Goal: Information Seeking & Learning: Check status

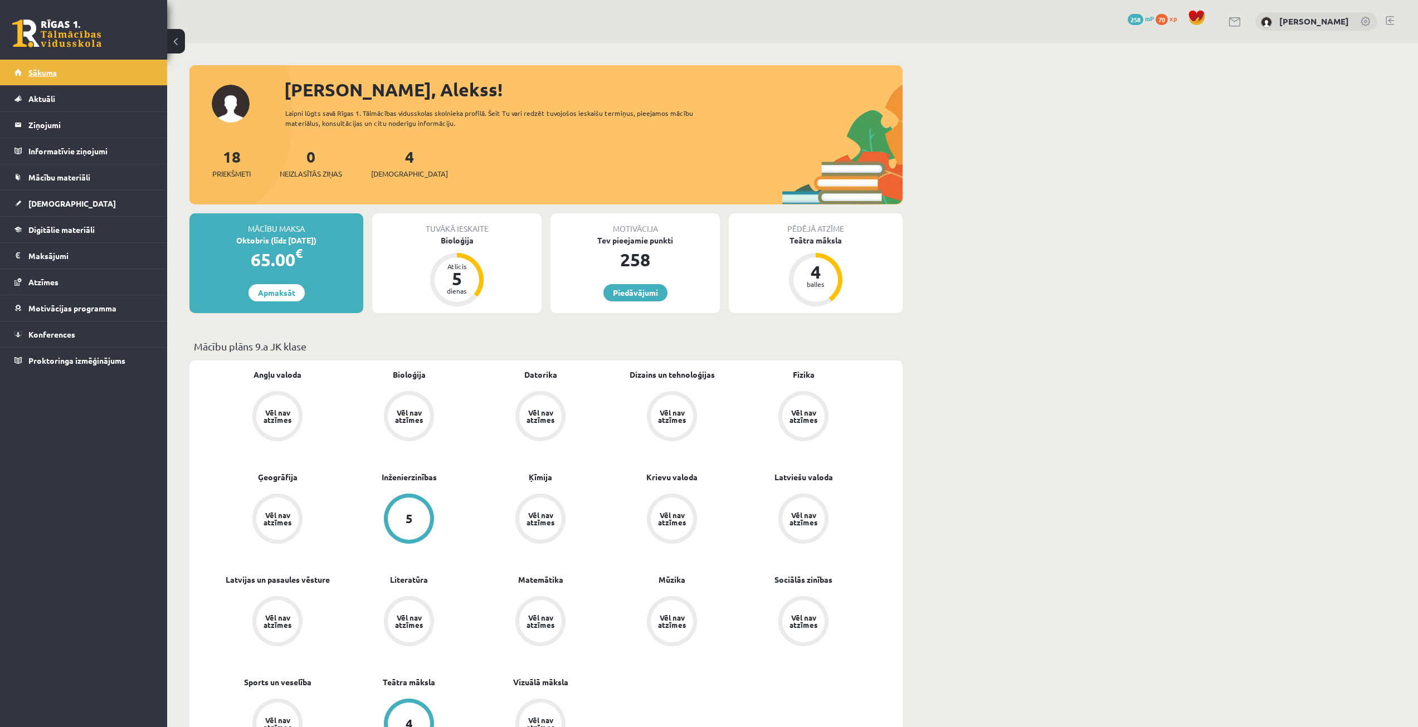
click at [65, 71] on link "Sākums" at bounding box center [83, 73] width 139 height 26
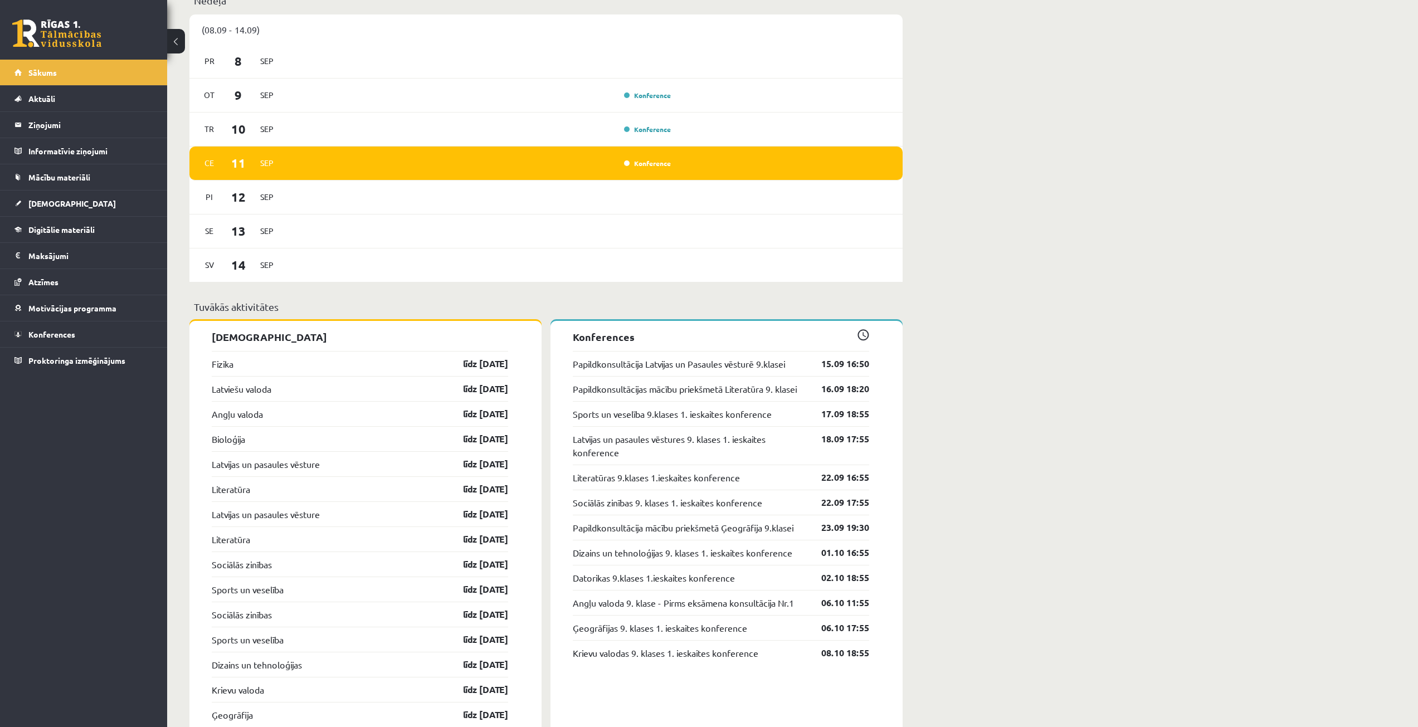
scroll to position [836, 0]
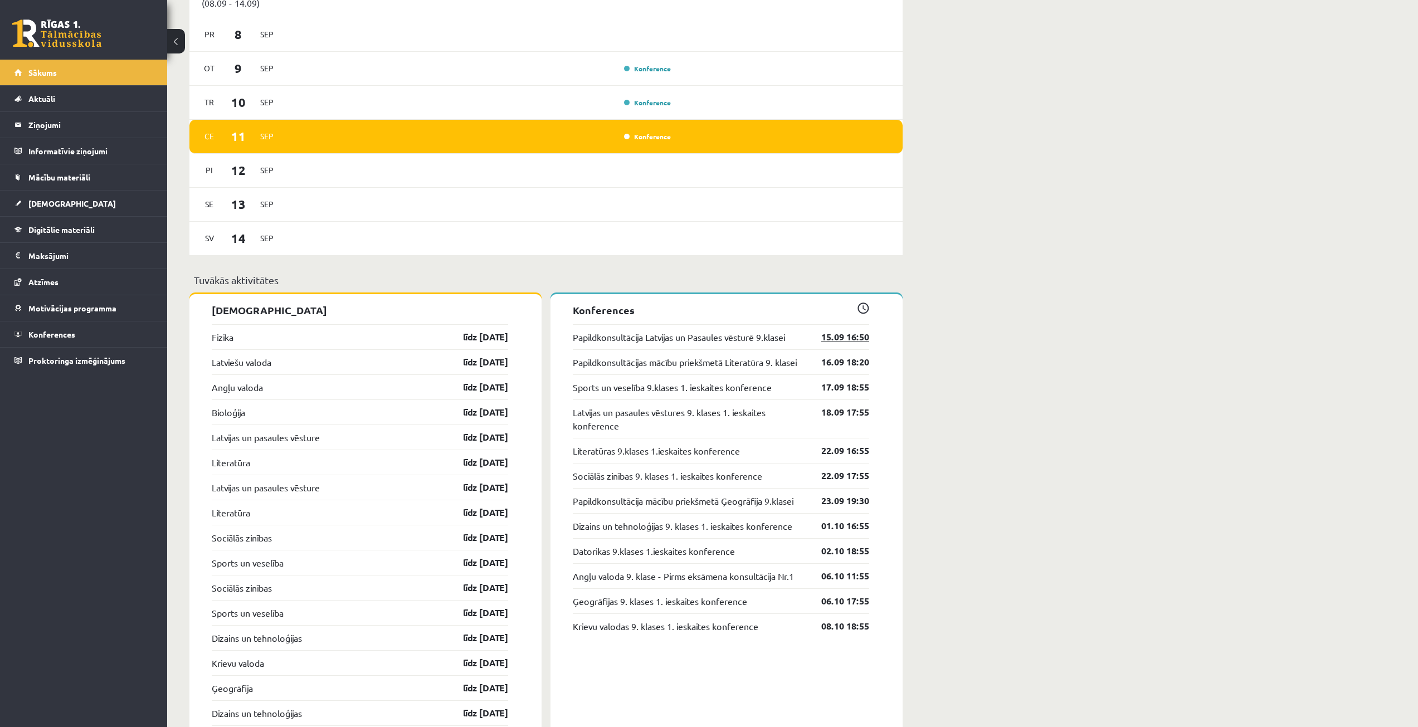
click at [849, 335] on link "15.09 16:50" at bounding box center [836, 336] width 65 height 13
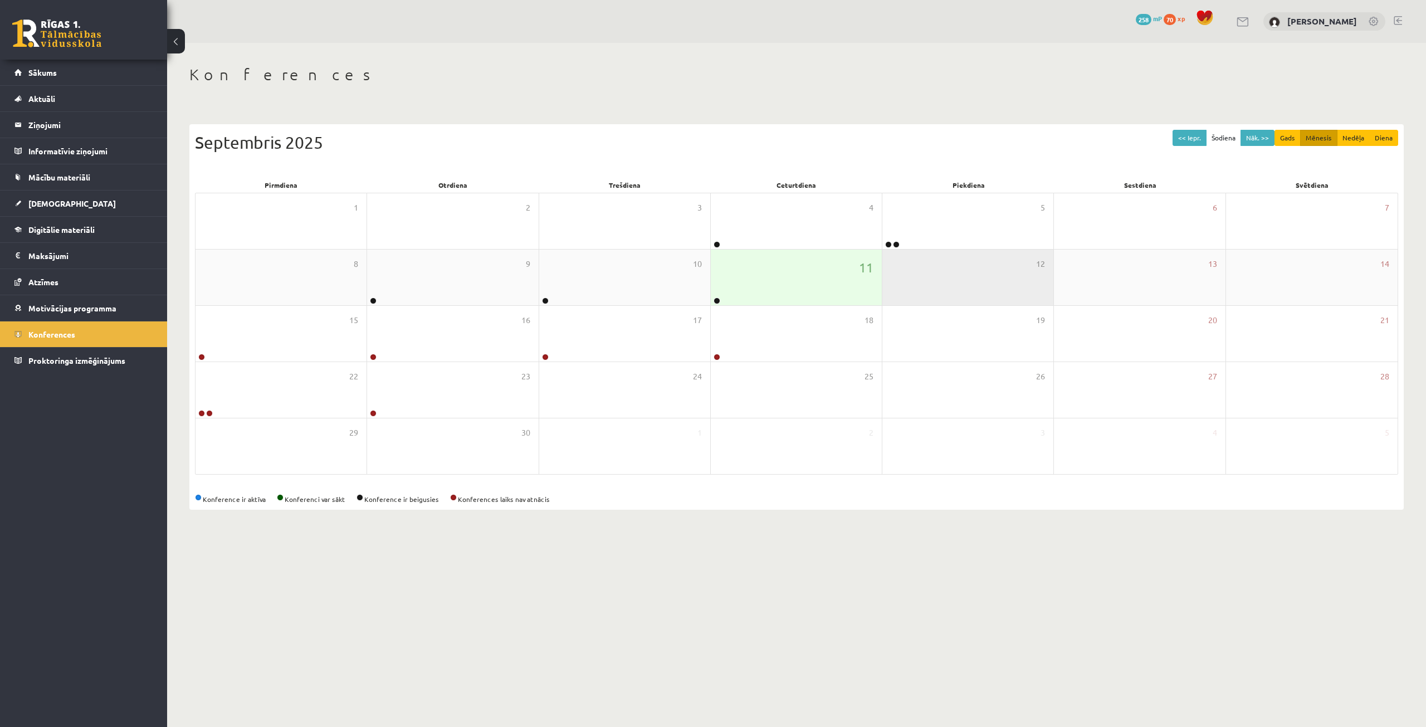
click at [952, 288] on div "12" at bounding box center [967, 278] width 171 height 56
click at [720, 300] on link at bounding box center [717, 300] width 7 height 7
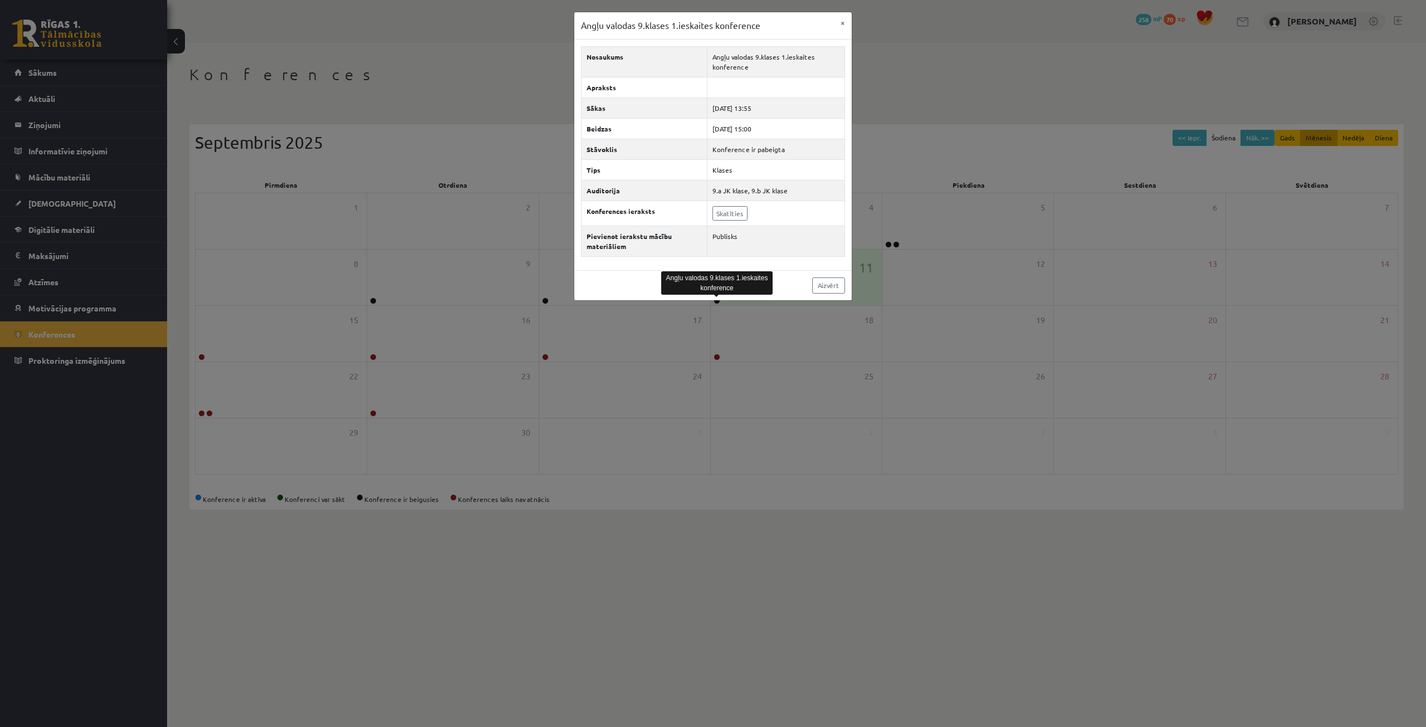
click at [750, 368] on div "Angļu valodas 9.klases 1.ieskaites konference × Nosaukums Angļu valodas 9.klase…" at bounding box center [713, 363] width 1426 height 727
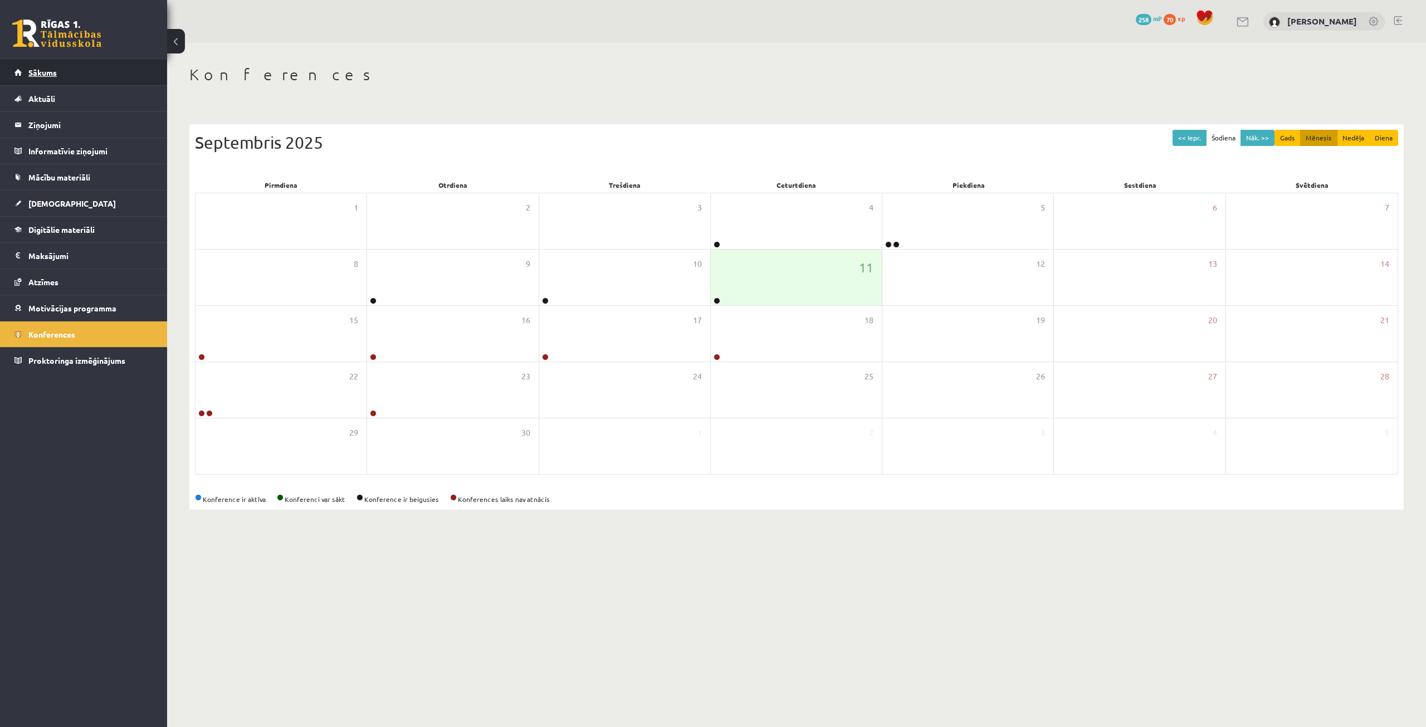
click at [89, 76] on link "Sākums" at bounding box center [83, 73] width 139 height 26
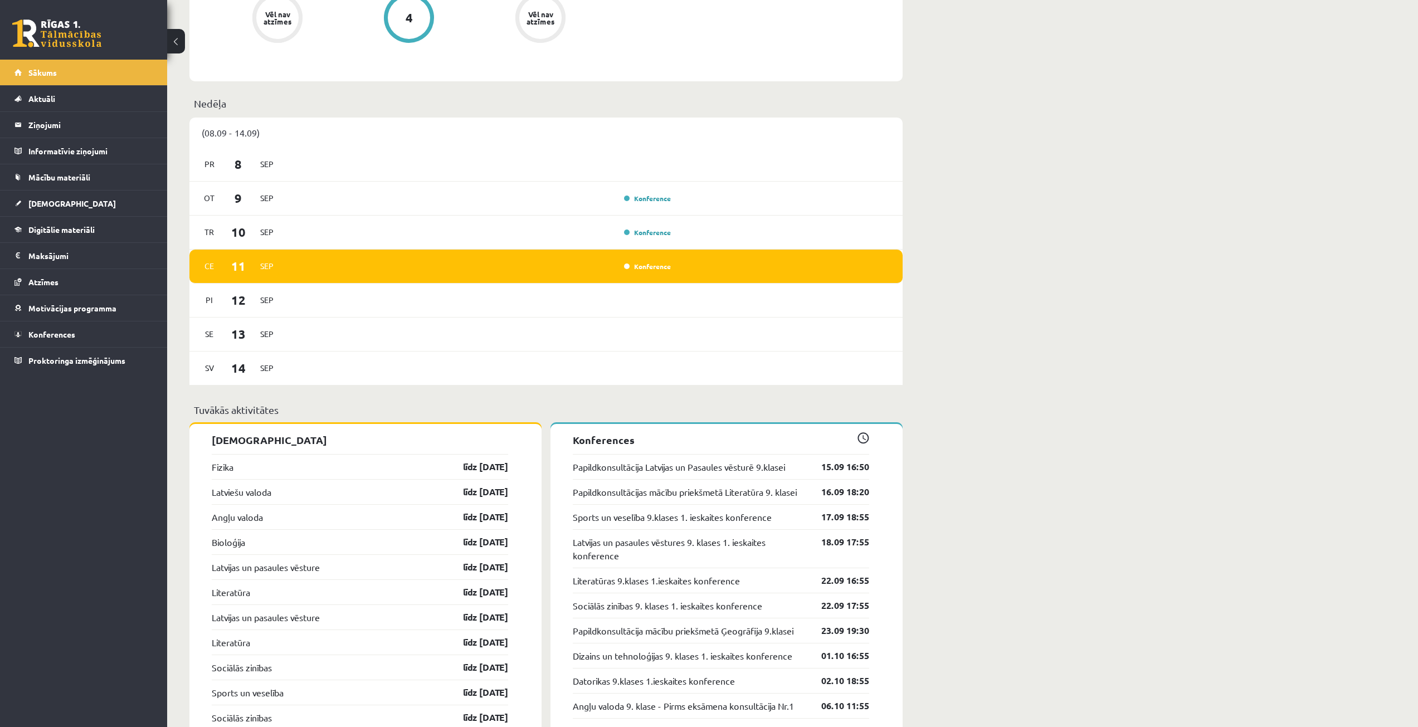
scroll to position [724, 0]
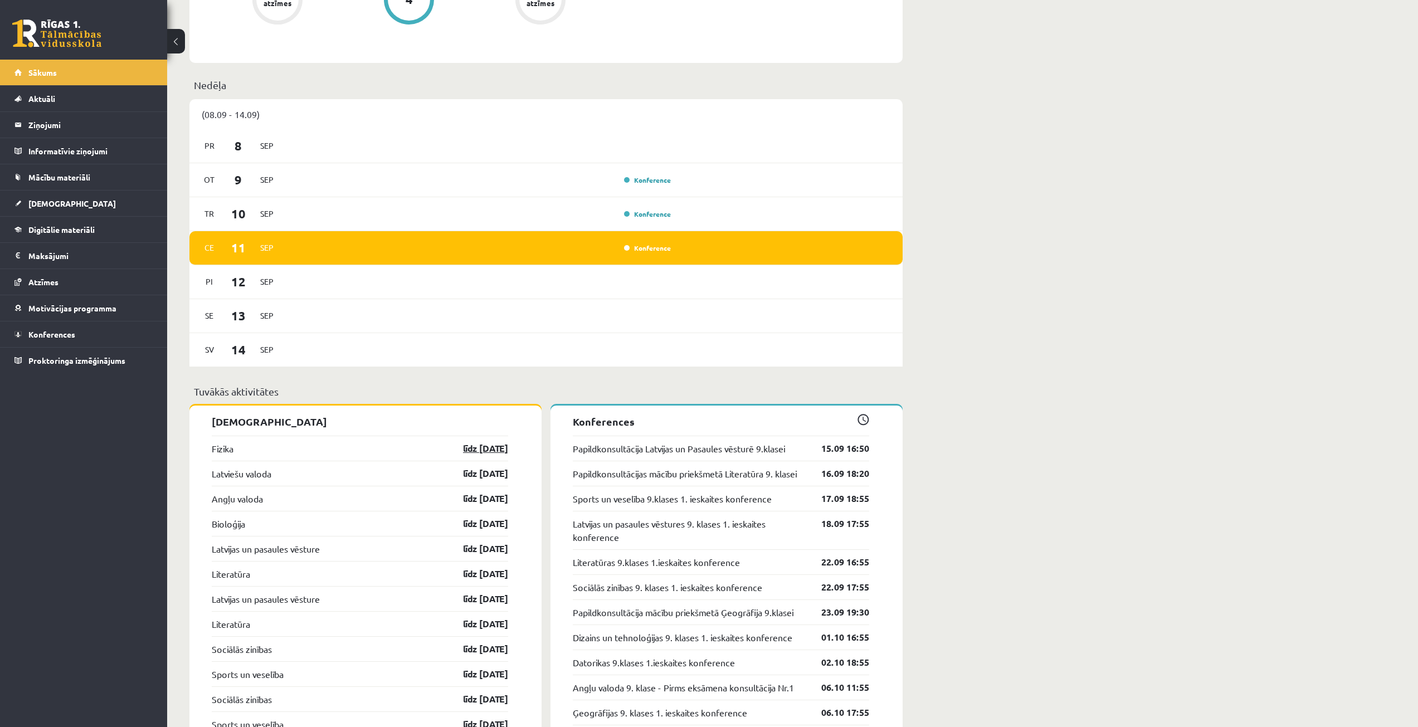
click at [486, 449] on link "līdz 15.09.25" at bounding box center [475, 448] width 65 height 13
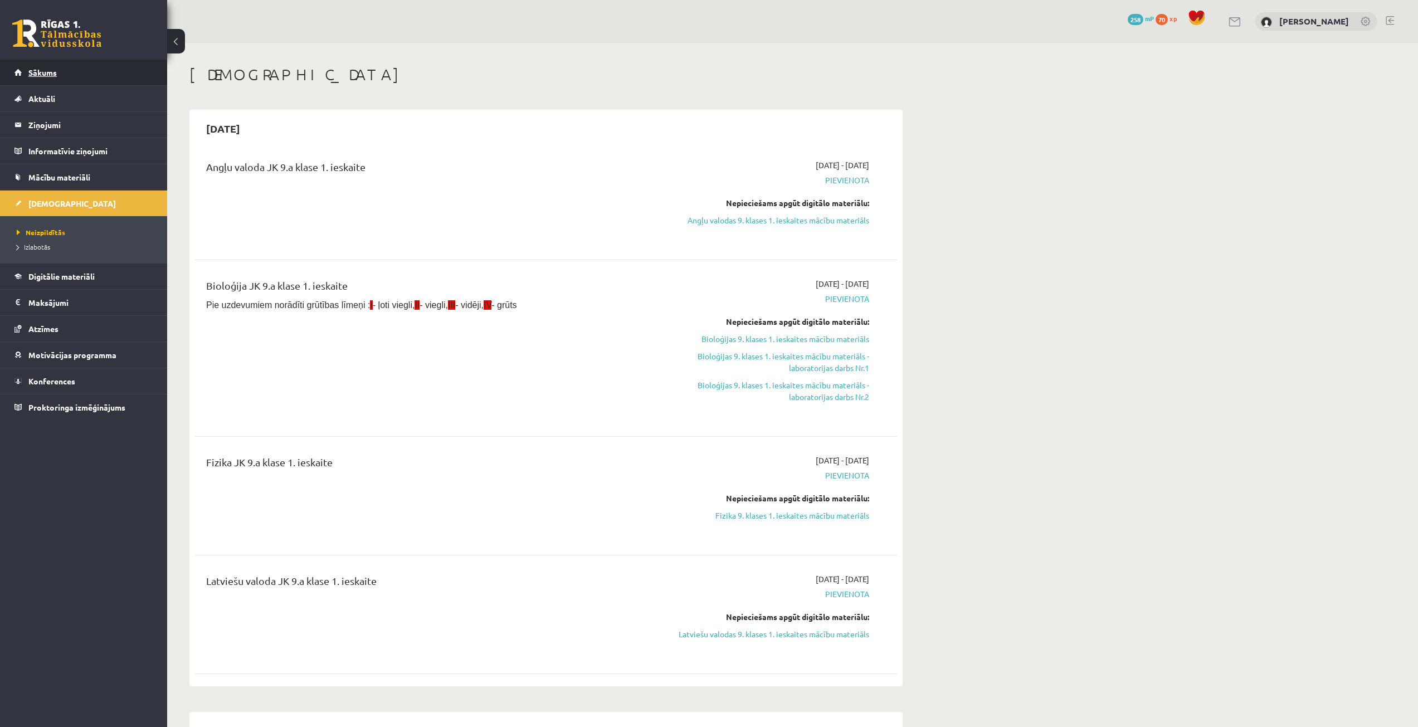
click at [48, 77] on link "Sākums" at bounding box center [83, 73] width 139 height 26
